Goal: Find specific page/section: Find specific page/section

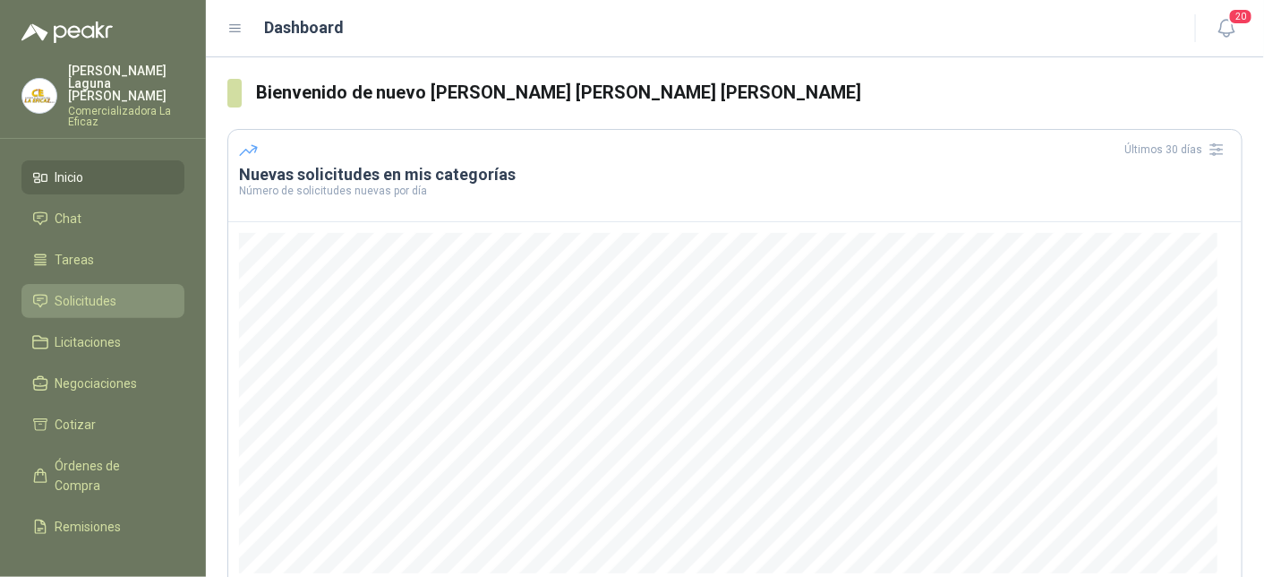
click at [109, 293] on span "Solicitudes" at bounding box center [87, 301] width 62 height 20
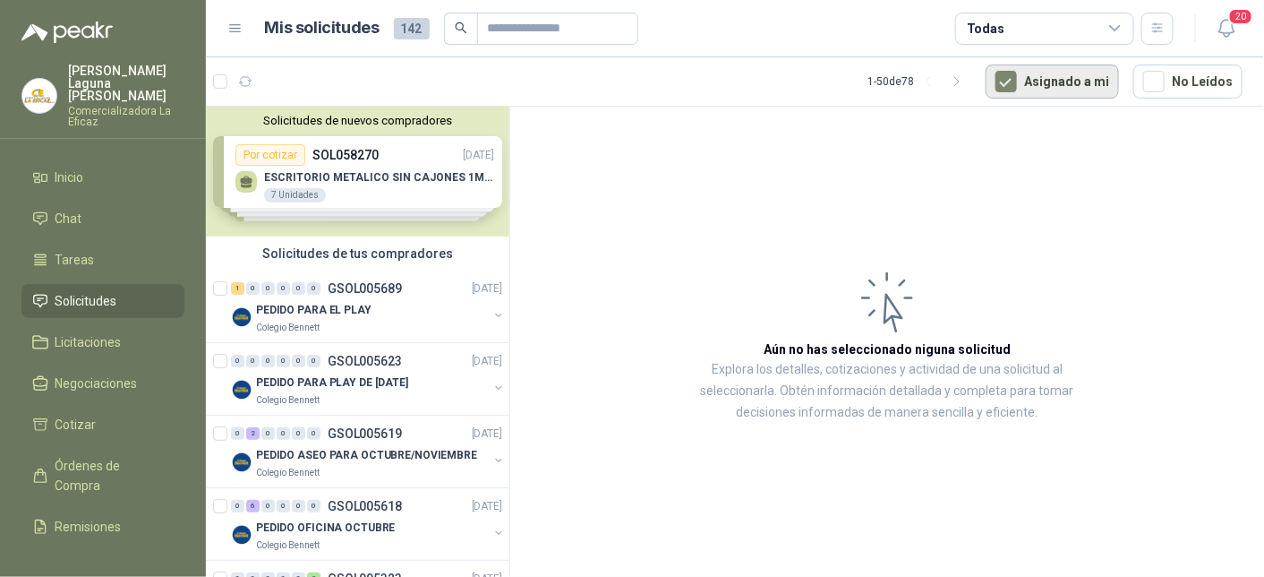
click at [1081, 78] on button "Asignado a mi" at bounding box center [1052, 81] width 133 height 34
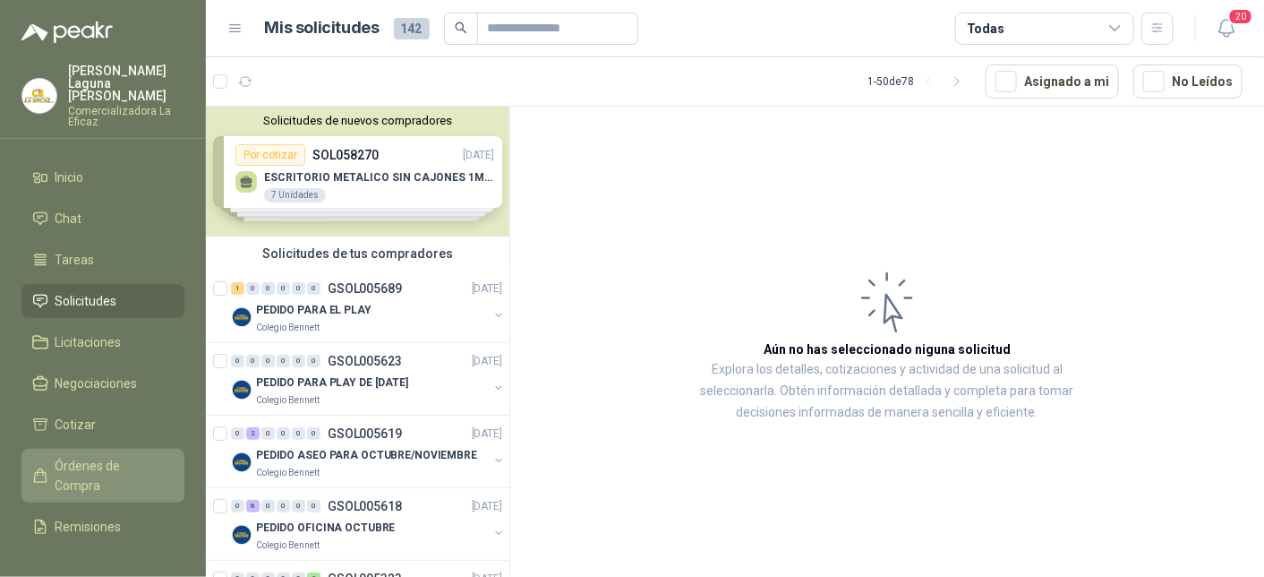
click at [104, 457] on span "Órdenes de Compra" at bounding box center [112, 475] width 112 height 39
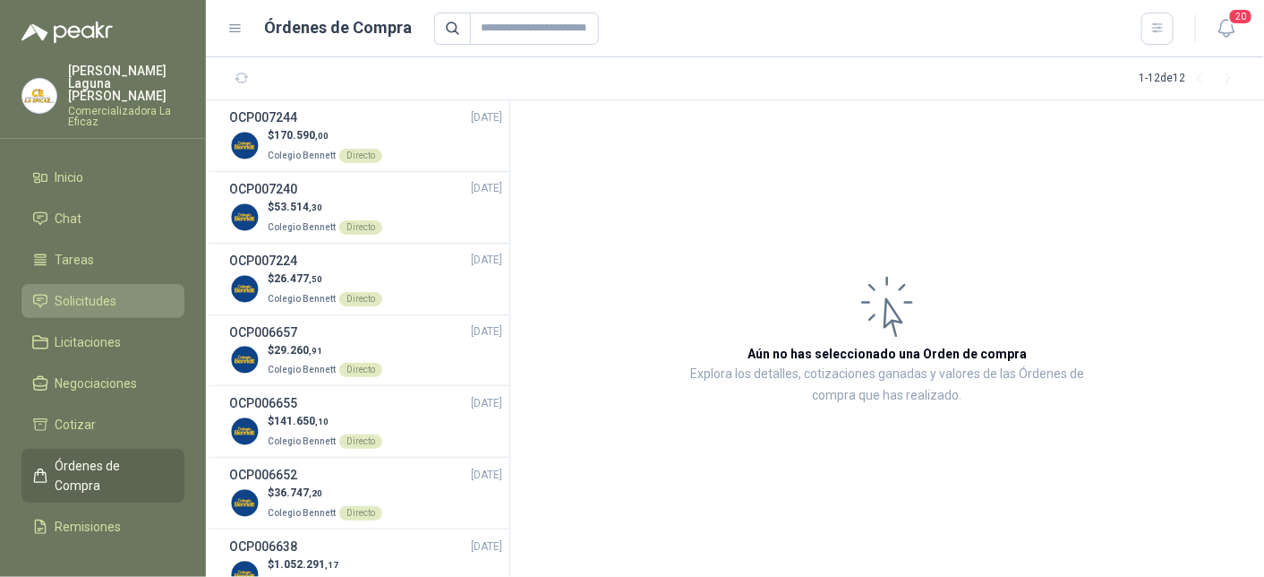
click at [105, 292] on span "Solicitudes" at bounding box center [87, 301] width 62 height 20
